Goal: Find specific page/section

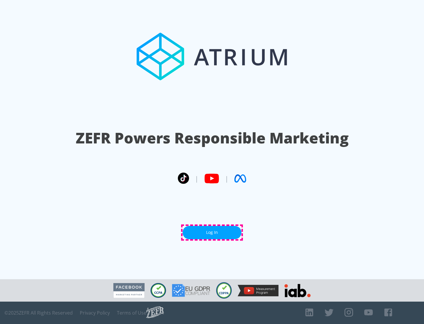
click at [212, 232] on link "Log In" at bounding box center [211, 232] width 59 height 13
